Goal: Task Accomplishment & Management: Manage account settings

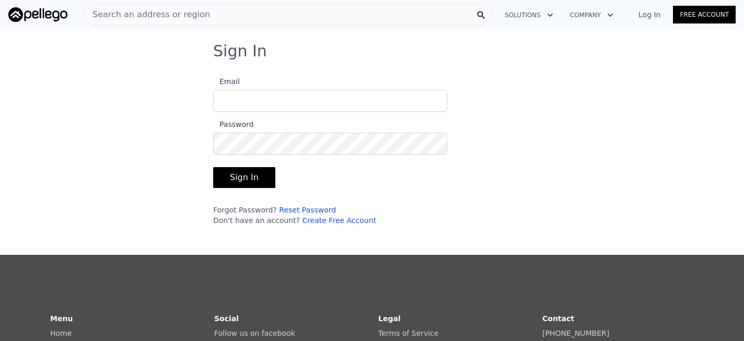
type input "[EMAIL_ADDRESS][DOMAIN_NAME]"
click at [257, 175] on button "Sign In" at bounding box center [244, 177] width 62 height 21
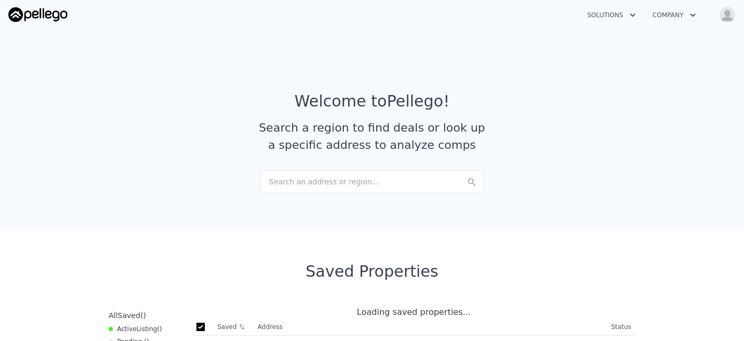
checkbox input "true"
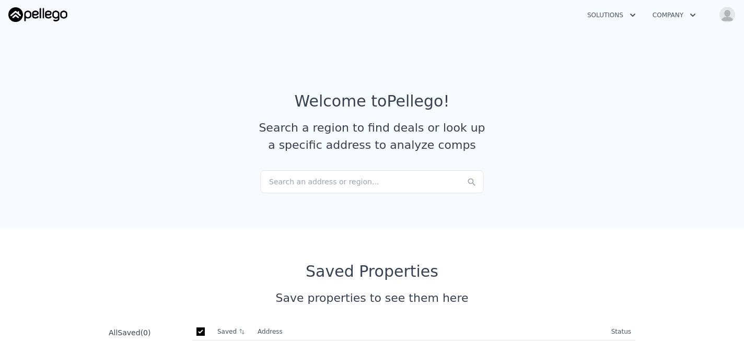
click at [721, 16] on img "button" at bounding box center [727, 14] width 17 height 17
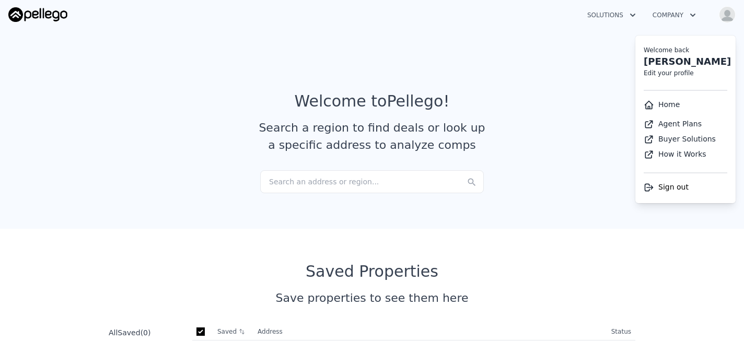
click at [668, 72] on link "Edit your profile" at bounding box center [669, 72] width 50 height 7
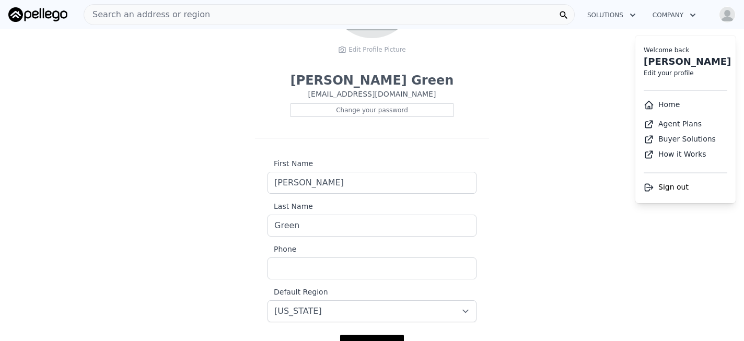
scroll to position [235, 0]
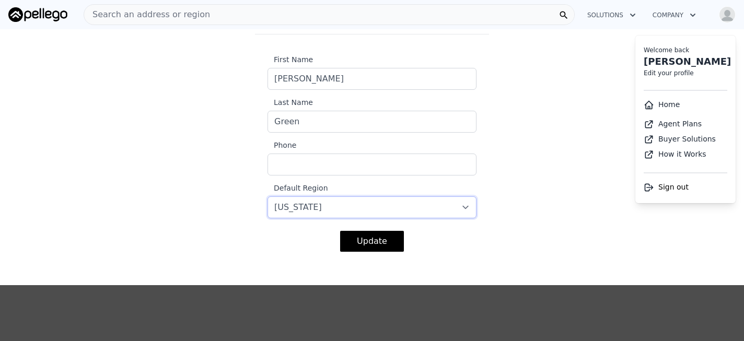
click at [457, 205] on select "-- select -- [US_STATE] [US_STATE] [US_STATE] [US_STATE] [US_STATE] [US_STATE]" at bounding box center [372, 207] width 209 height 22
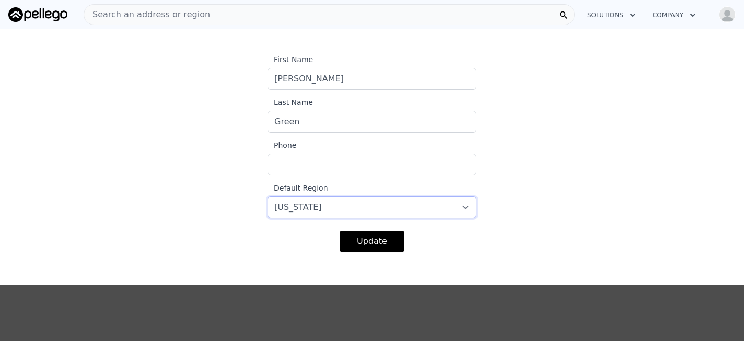
select select "6"
click at [268, 196] on select "-- select -- [US_STATE] [US_STATE] [US_STATE] [US_STATE] [US_STATE] [US_STATE]" at bounding box center [372, 207] width 209 height 22
click at [378, 233] on button "Update" at bounding box center [372, 241] width 64 height 21
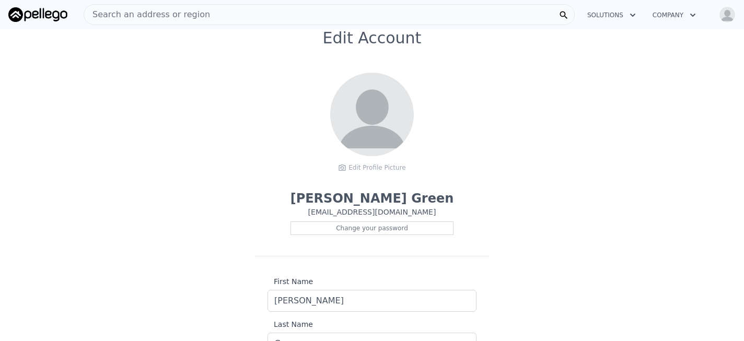
scroll to position [0, 0]
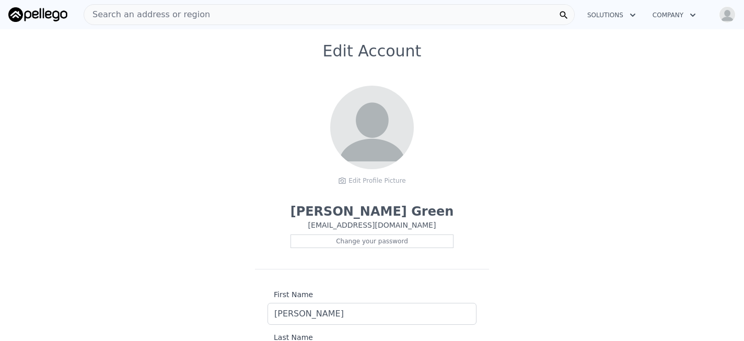
click at [618, 14] on button "Solutions" at bounding box center [611, 15] width 65 height 19
click at [49, 19] on img at bounding box center [37, 14] width 59 height 15
